Goal: Find specific page/section

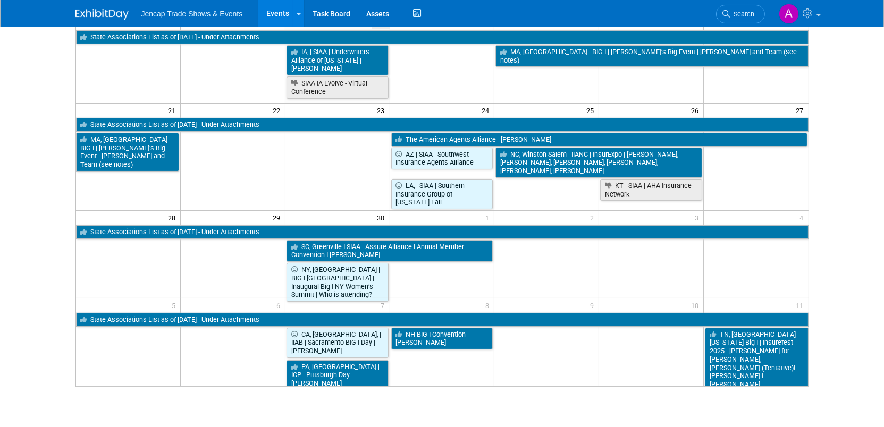
scroll to position [298, 0]
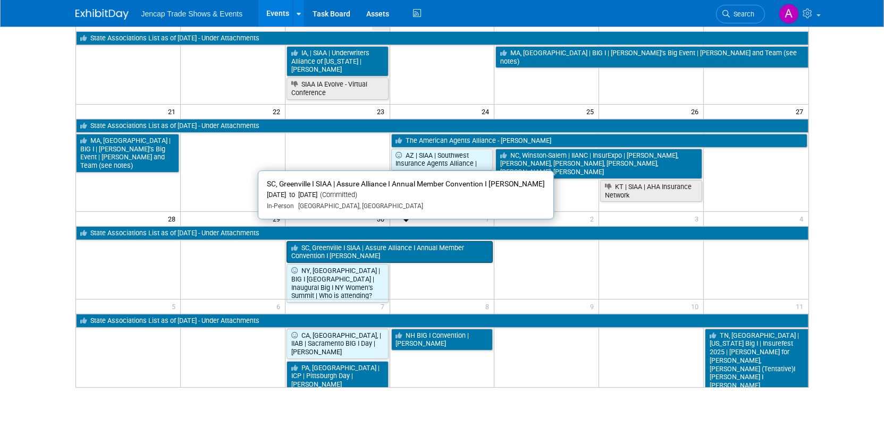
click at [356, 241] on link "SC, Greenville I SIAA | Assure Alliance I Annual Member Convention I [PERSON_NA…" at bounding box center [389, 252] width 207 height 22
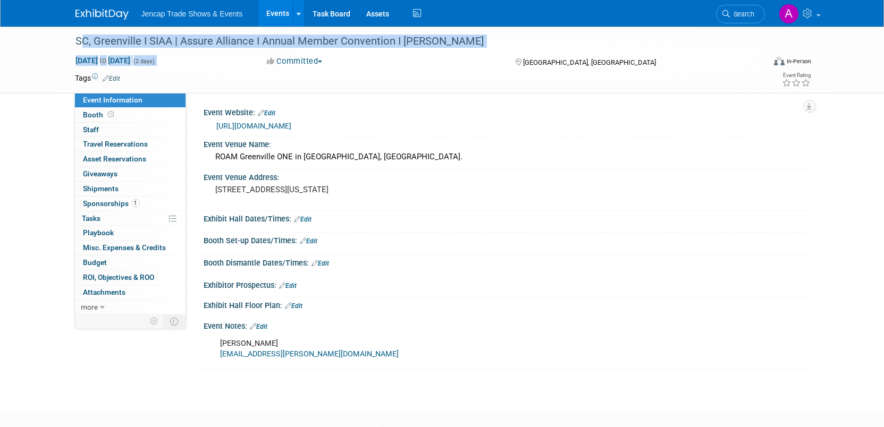
drag, startPoint x: 73, startPoint y: 41, endPoint x: 227, endPoint y: 63, distance: 155.1
click at [227, 63] on div "SC, Greenville I SIAA | Assure Alliance I Annual Member Convention I Allison Se…" at bounding box center [441, 60] width 749 height 66
drag, startPoint x: 227, startPoint y: 63, endPoint x: 201, endPoint y: 45, distance: 31.7
copy div "SC, Greenville I SIAA | Assure Alliance I Annual Member Convention I Allison Se…"
drag, startPoint x: 202, startPoint y: 108, endPoint x: 294, endPoint y: 211, distance: 138.1
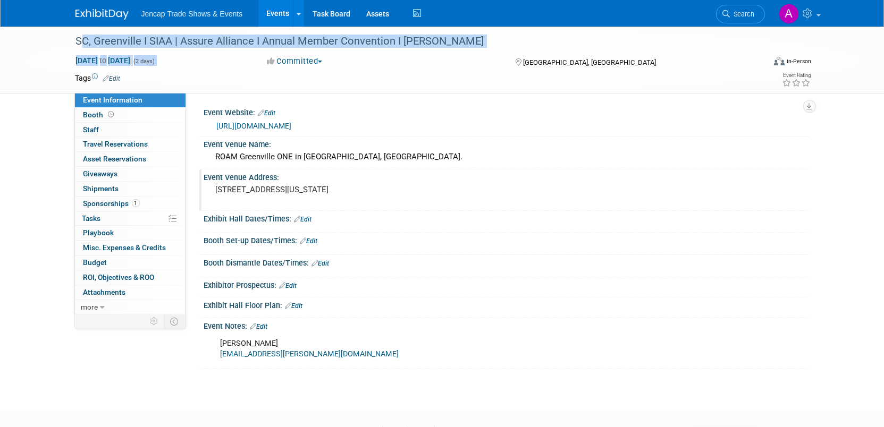
click at [294, 211] on div "Event Website: Edit https://aai2025annualmemberconvention.vfairs.com/en/ Event …" at bounding box center [501, 237] width 599 height 265
drag, startPoint x: 294, startPoint y: 211, endPoint x: 232, endPoint y: 112, distance: 118.0
copy div "Event Website: Edit https://aai2025annualmemberconvention.vfairs.com/en/ Event …"
